Goal: Navigation & Orientation: Find specific page/section

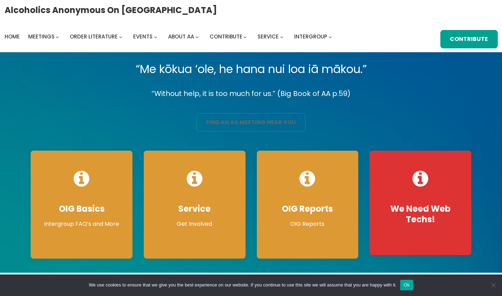
click at [281, 126] on link "find an aa meeting near you" at bounding box center [251, 122] width 109 height 18
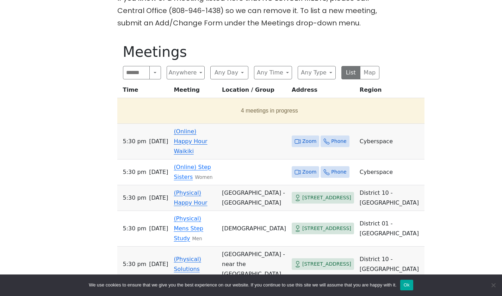
scroll to position [318, 0]
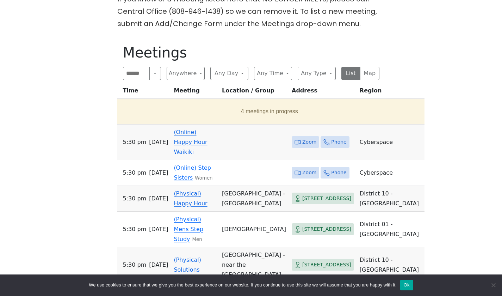
click at [207, 135] on link "(Online) Happy Hour Waikiki" at bounding box center [190, 142] width 33 height 26
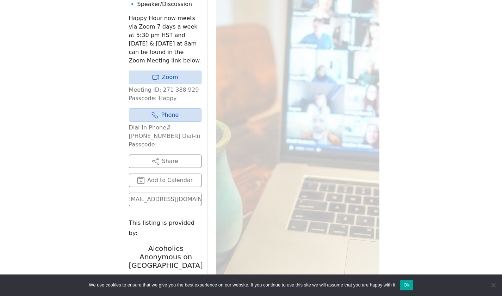
scroll to position [457, 0]
click at [183, 70] on link "Zoom" at bounding box center [165, 76] width 73 height 13
